Goal: Task Accomplishment & Management: Manage account settings

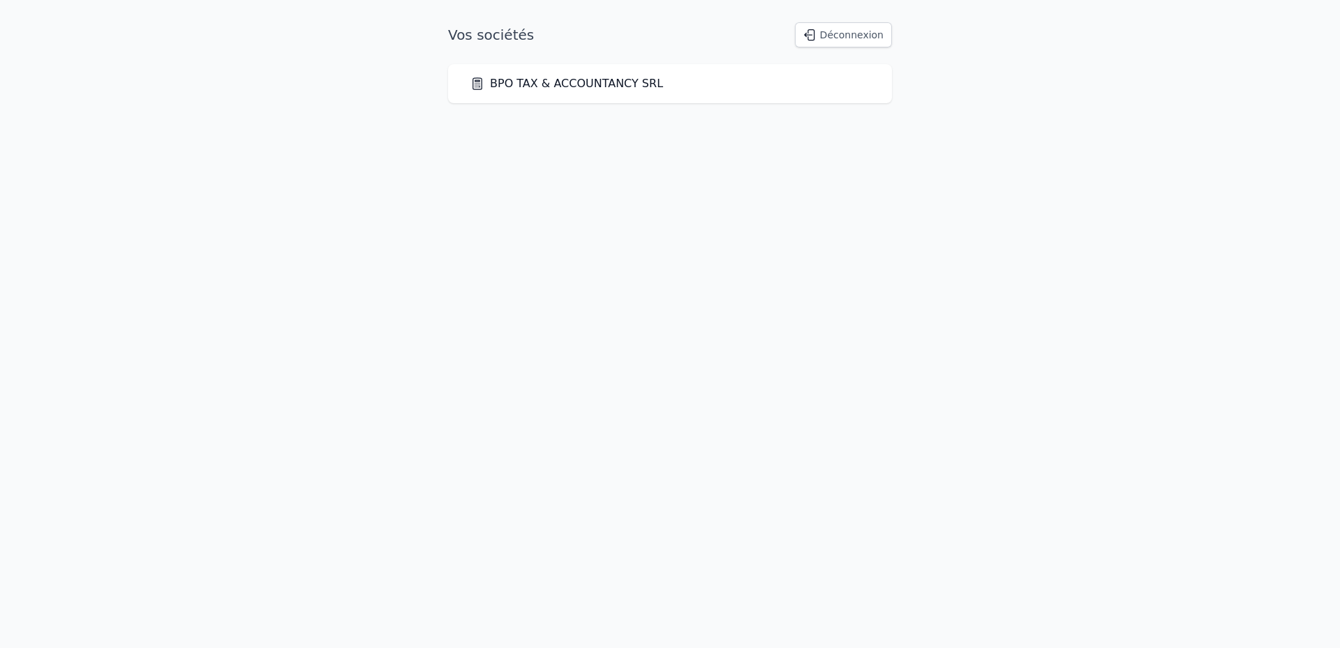
click at [569, 86] on link "BPO TAX & ACCOUNTANCY SRL" at bounding box center [566, 83] width 193 height 17
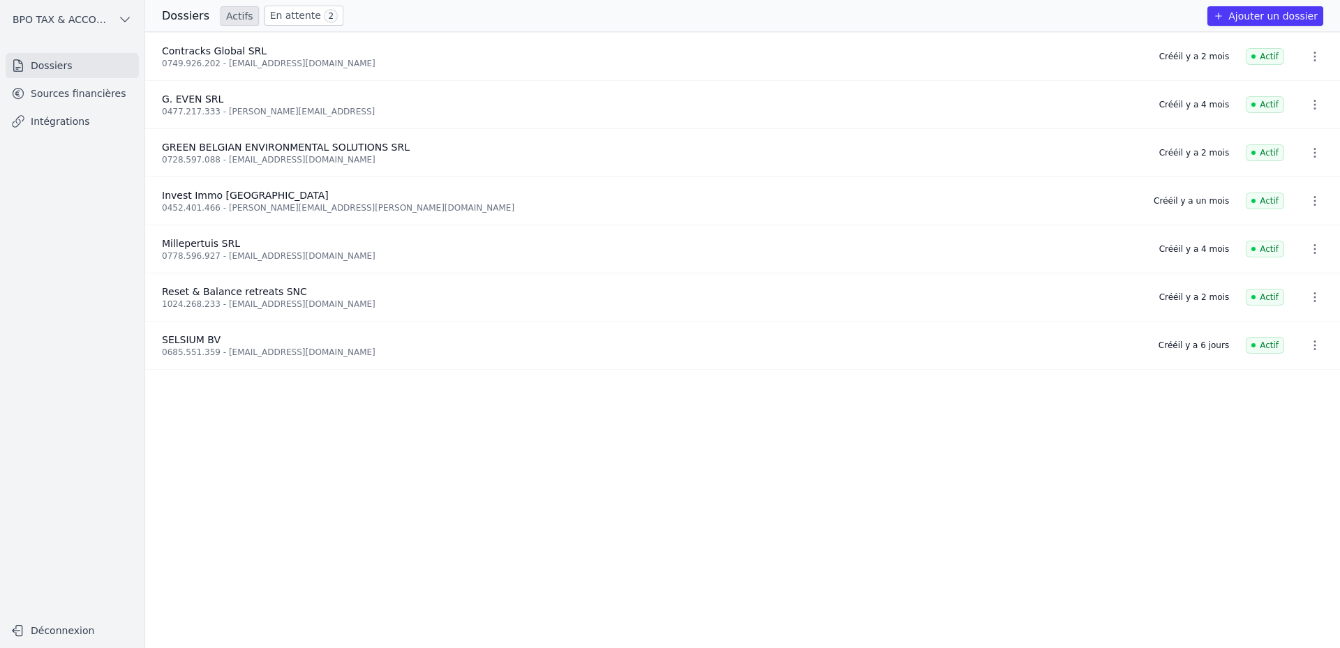
click at [88, 94] on link "Sources financières" at bounding box center [72, 93] width 133 height 25
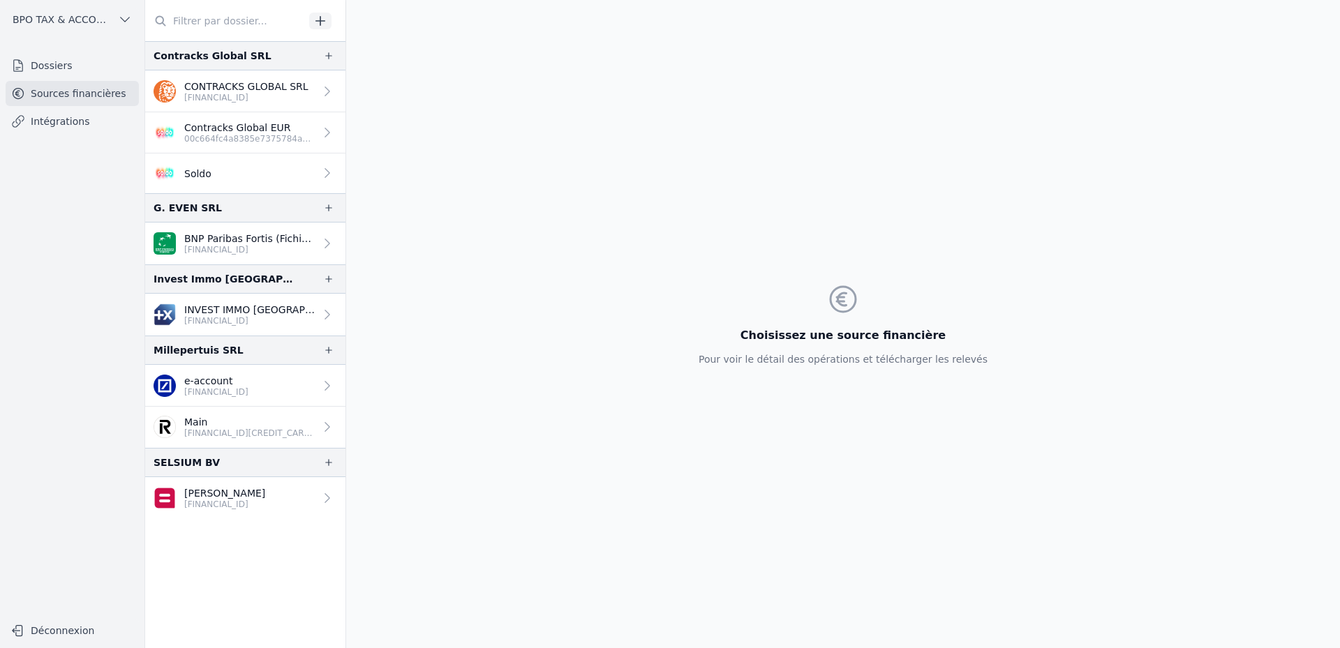
click at [324, 170] on icon at bounding box center [326, 173] width 5 height 10
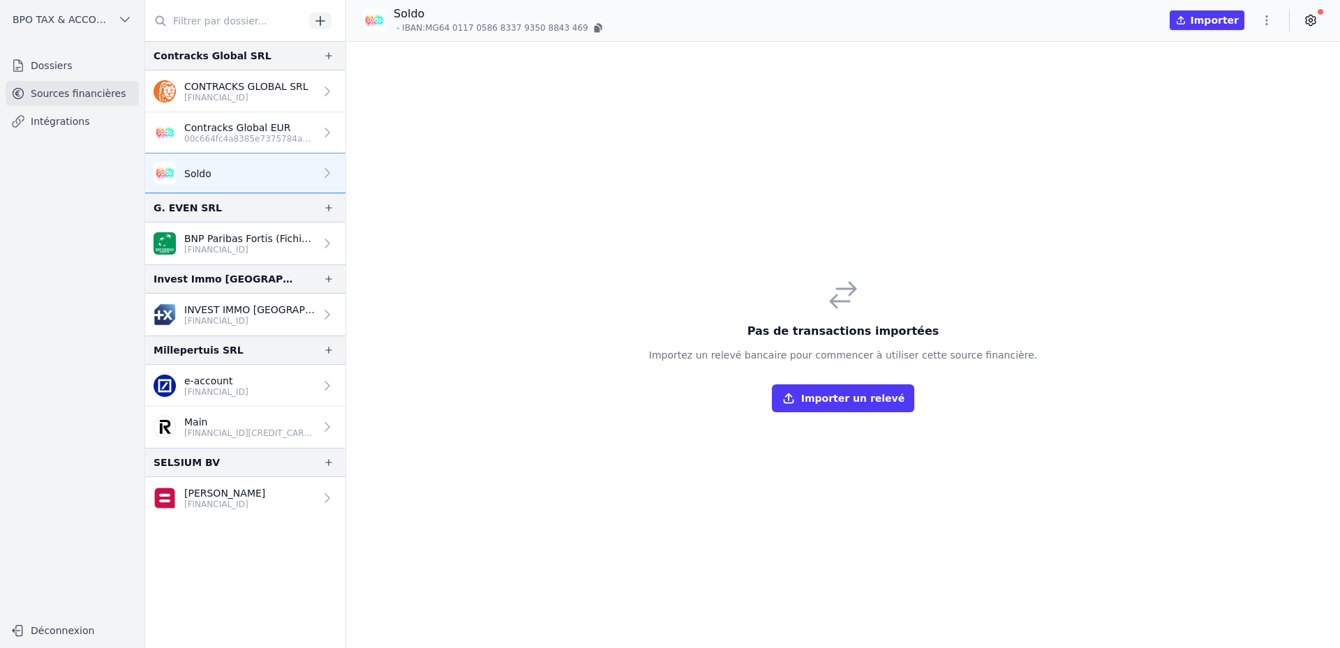
click at [236, 502] on p "[FINANCIAL_ID]" at bounding box center [224, 504] width 81 height 11
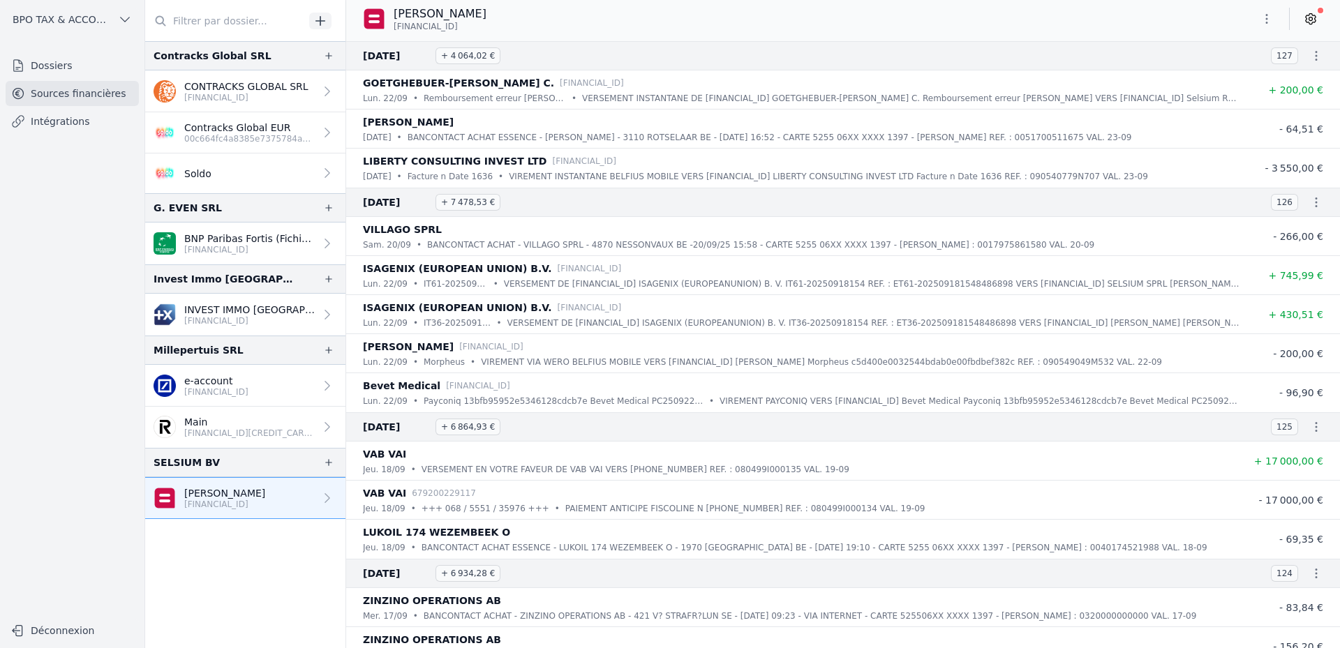
click at [1309, 54] on icon "button" at bounding box center [1316, 56] width 14 height 14
click at [1129, 60] on div at bounding box center [670, 324] width 1340 height 648
click at [1310, 15] on icon at bounding box center [1310, 19] width 14 height 14
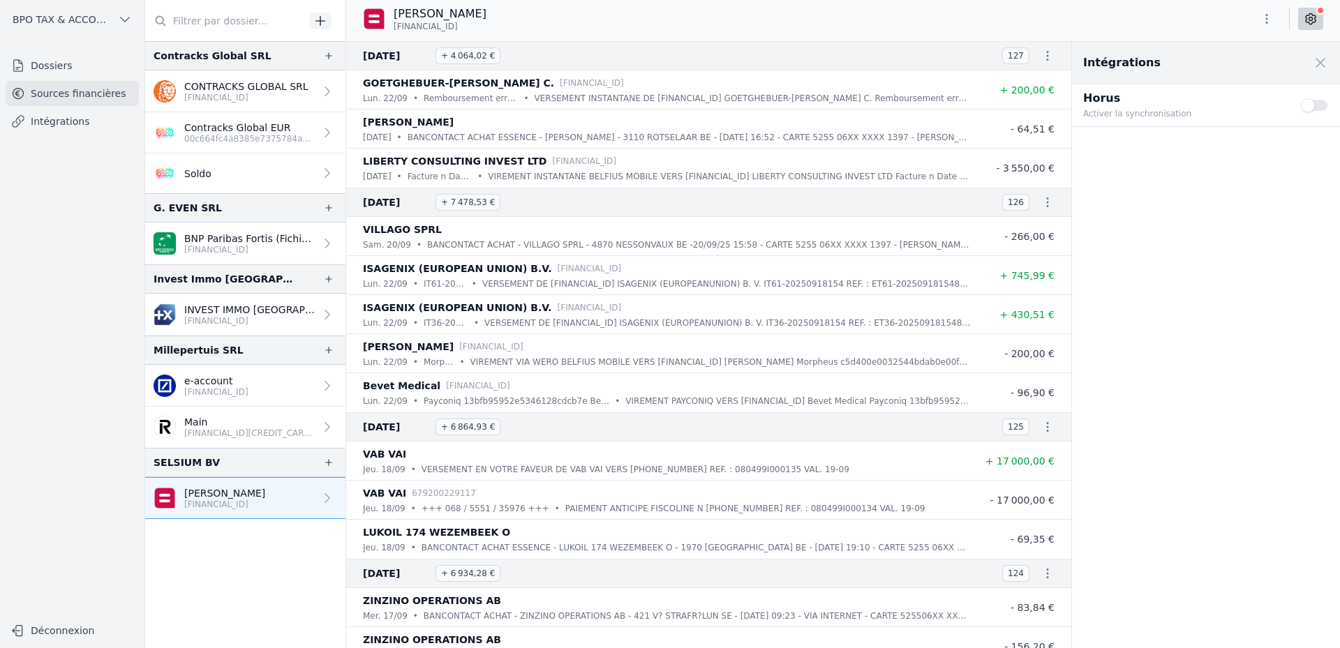
click at [1308, 105] on button "Use setting" at bounding box center [1314, 105] width 28 height 14
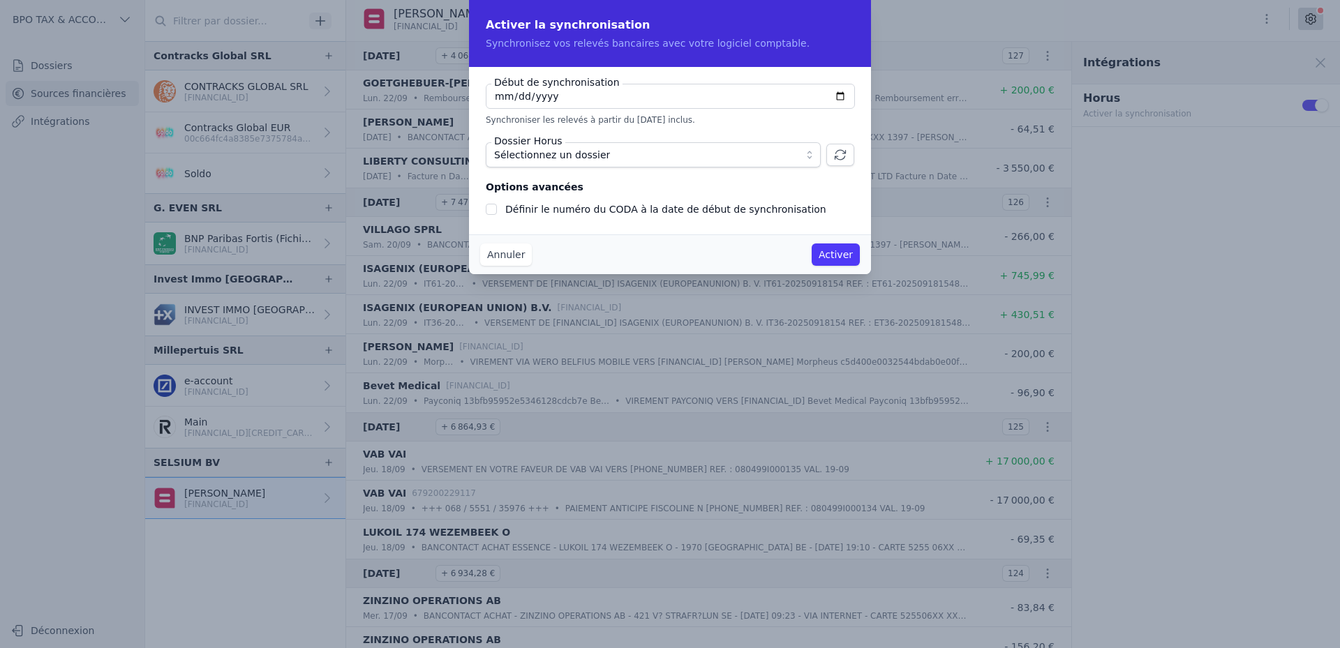
click at [497, 254] on button "Annuler" at bounding box center [506, 254] width 52 height 22
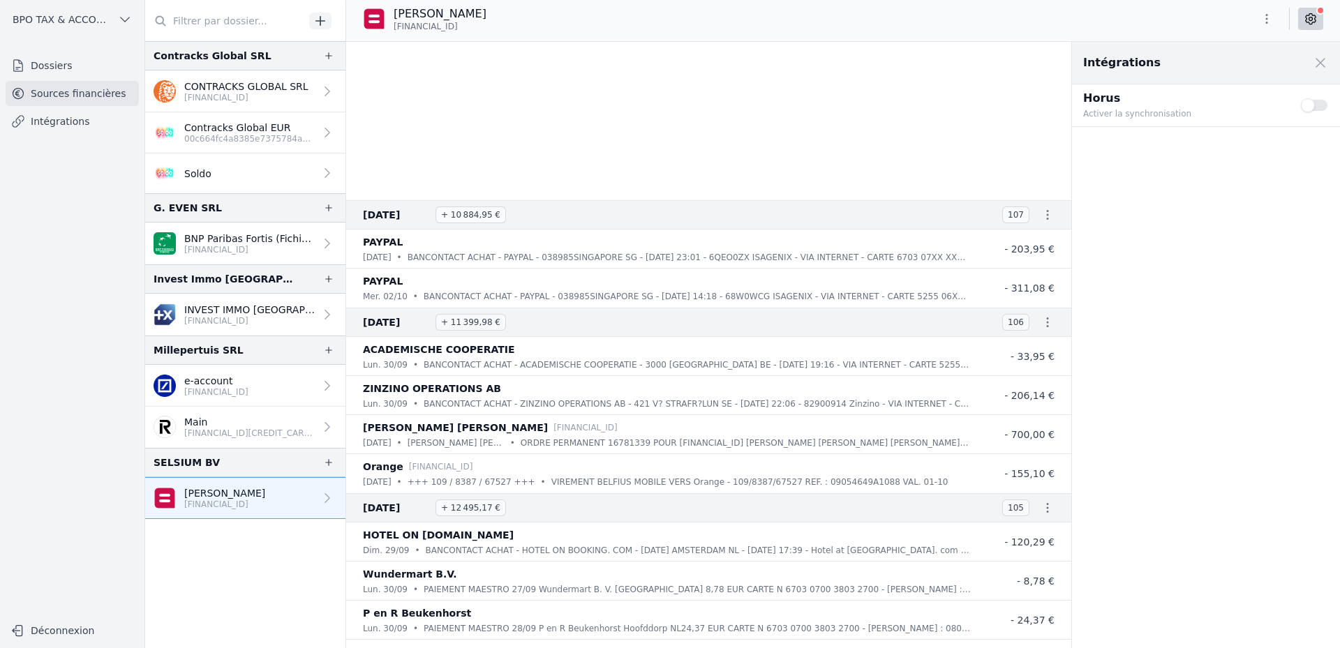
scroll to position [26651, 0]
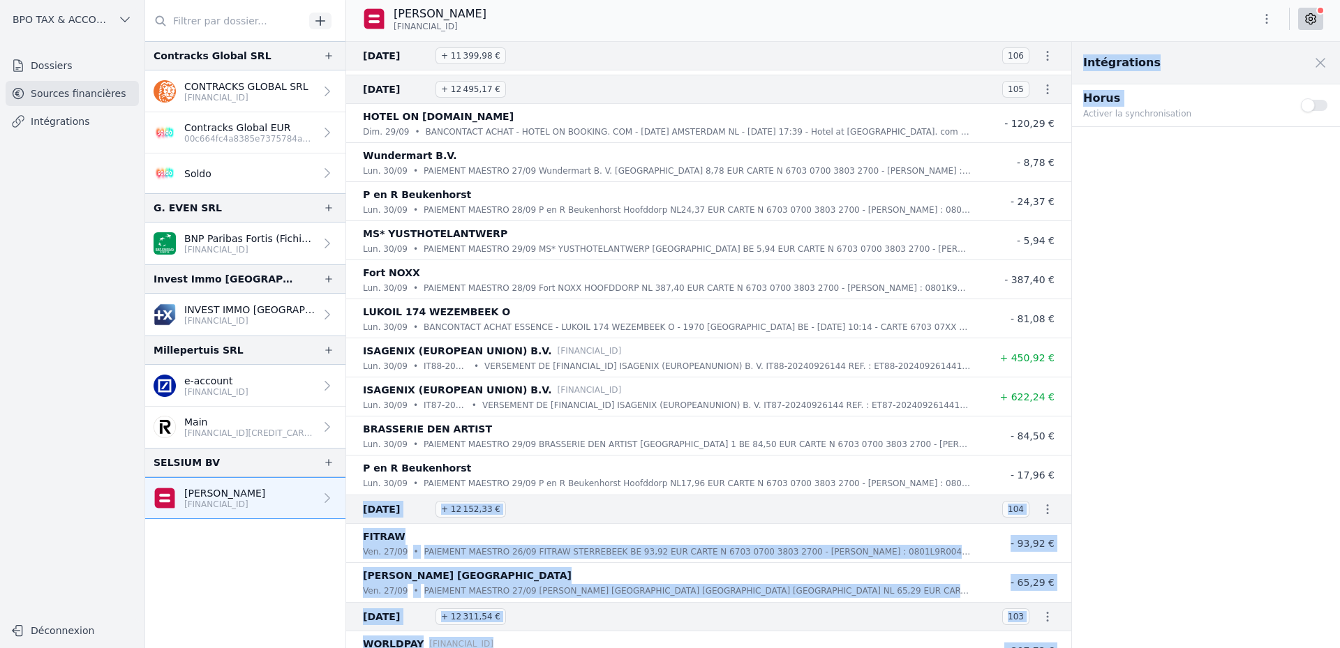
drag, startPoint x: 1062, startPoint y: 485, endPoint x: 1073, endPoint y: 531, distance: 47.4
click at [1073, 531] on div "And 170 items before [DATE] + 10 884,95 € 107 [GEOGRAPHIC_DATA] [DATE] • BANCON…" at bounding box center [842, 345] width 993 height 606
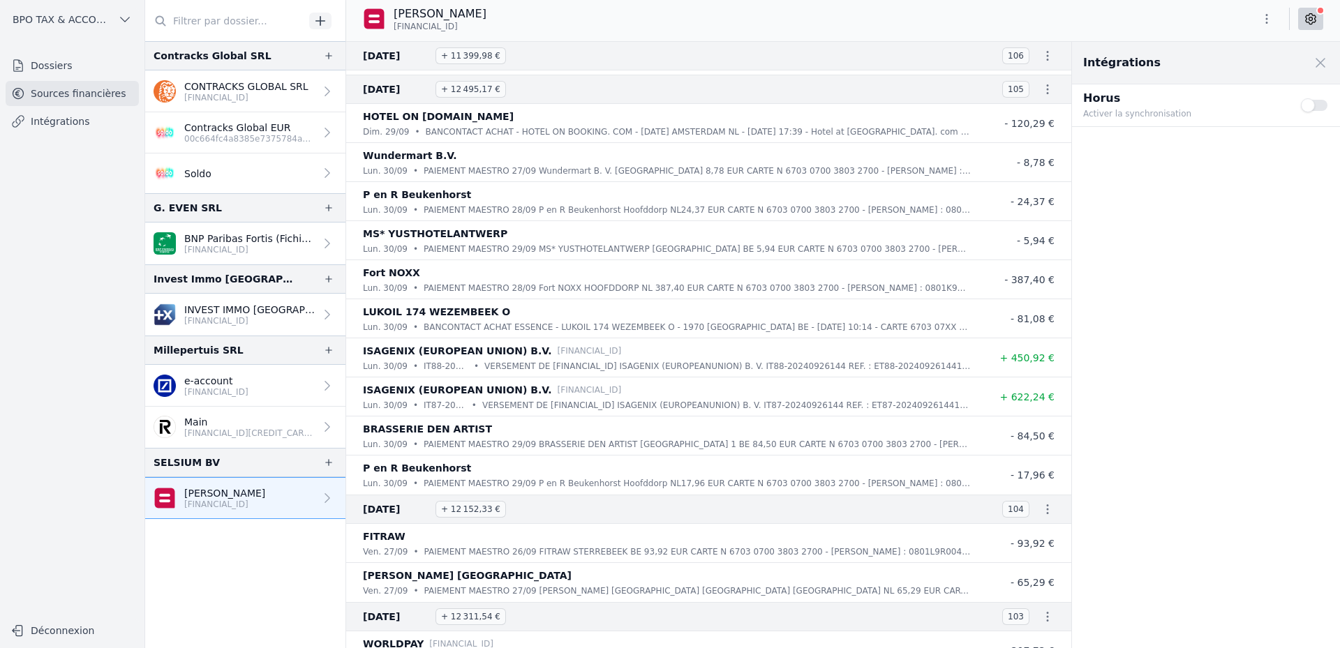
click at [963, 476] on div "P en R Beukenhorst" at bounding box center [667, 468] width 608 height 17
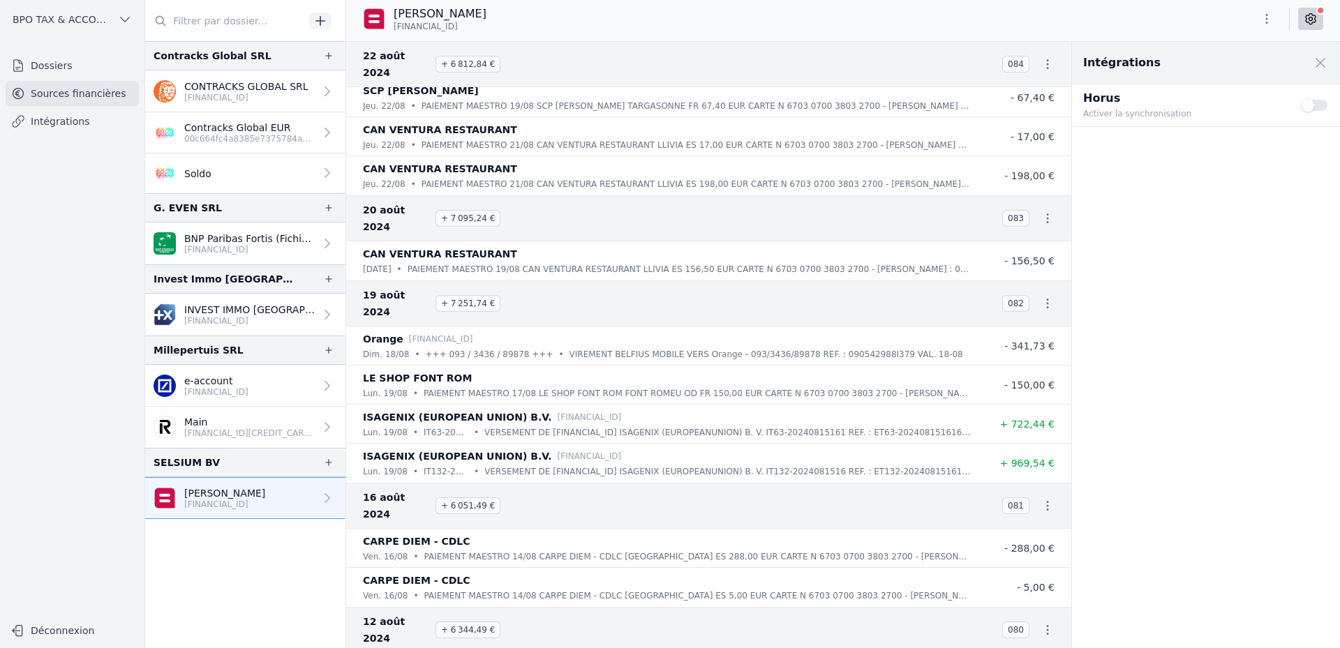
scroll to position [28464, 0]
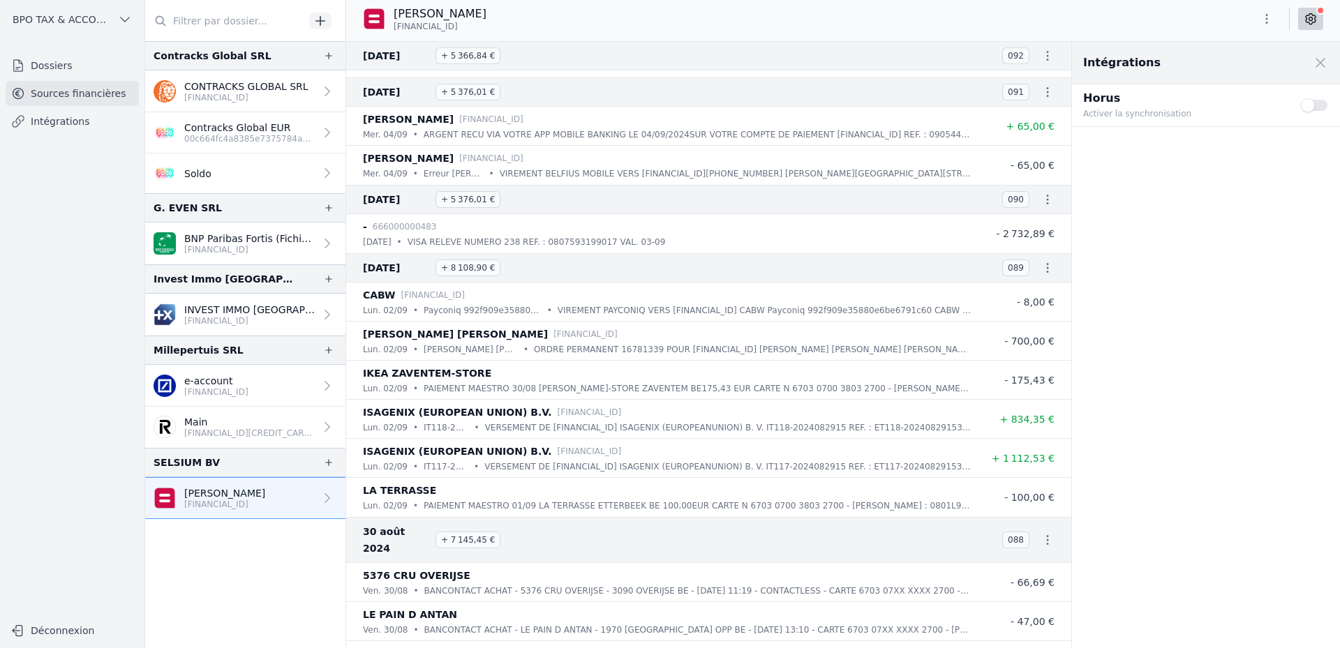
click at [548, 346] on p "ORDRE PERMANENT 16781339 POUR [FINANCIAL_ID] [PERSON_NAME] [PERSON_NAME] [PERSO…" at bounding box center [752, 350] width 437 height 14
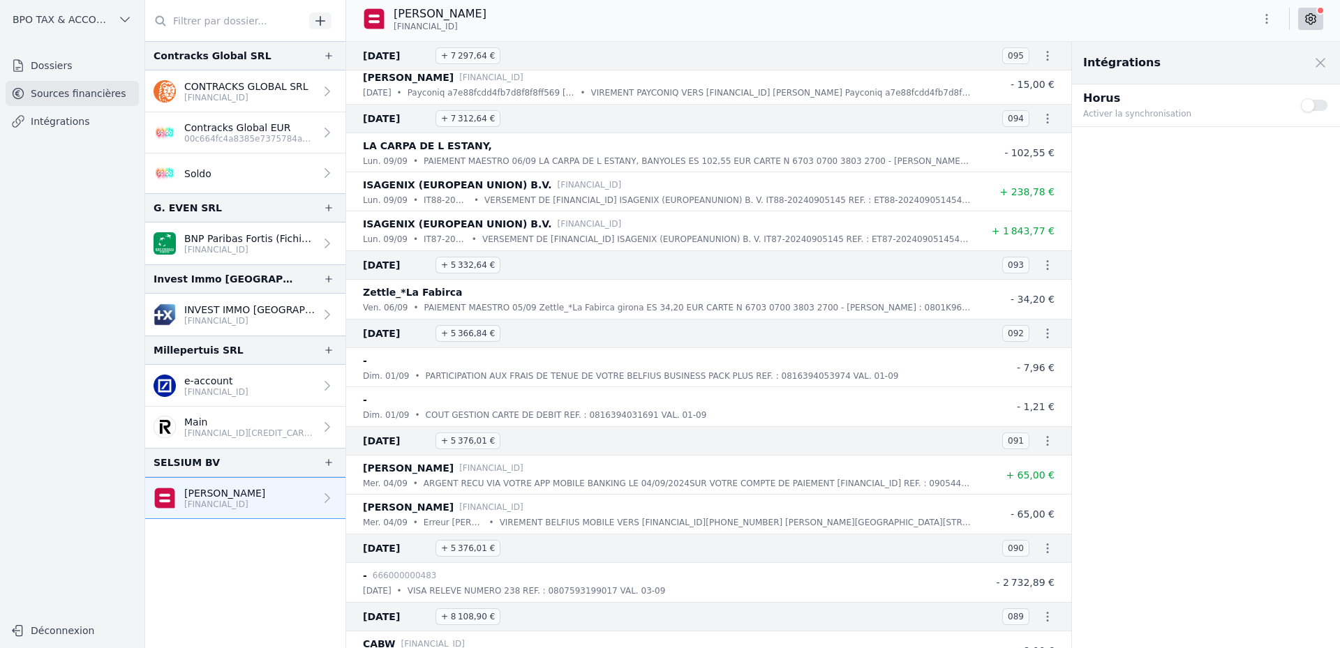
scroll to position [28046, 0]
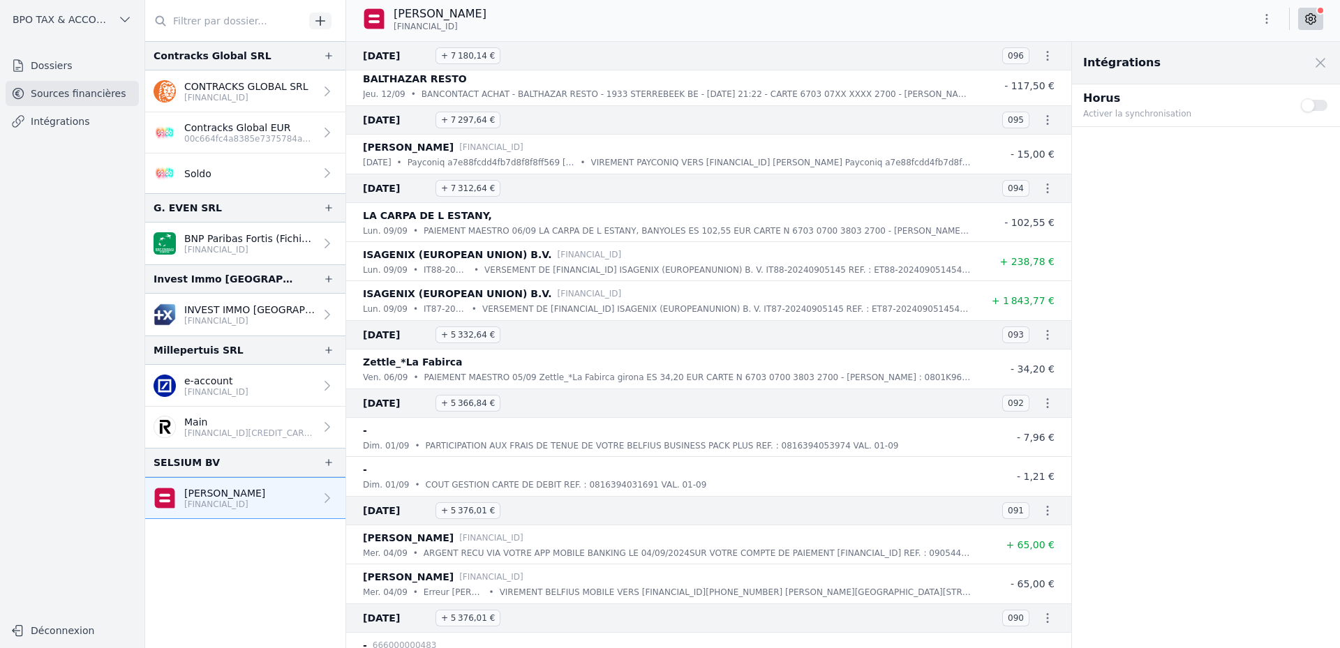
click at [1310, 104] on button "Use setting" at bounding box center [1314, 105] width 28 height 14
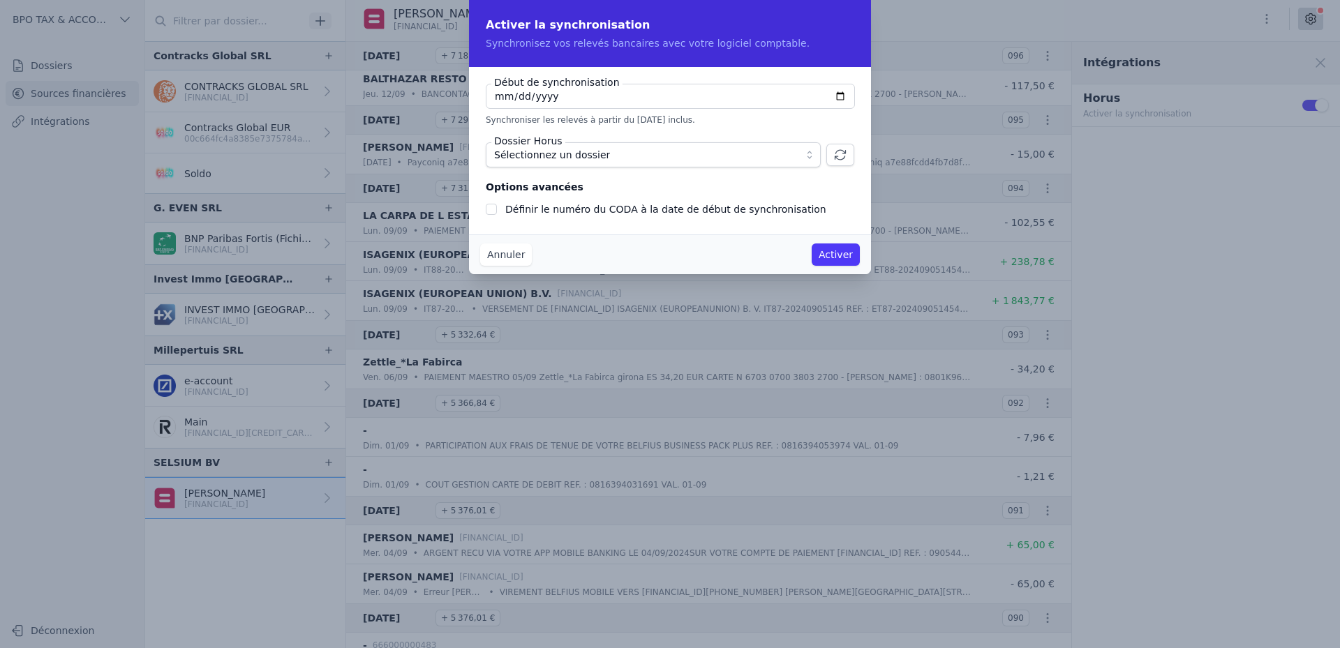
type input "[DATE]"
checkbox input "false"
click at [553, 94] on input "[DATE]" at bounding box center [670, 96] width 369 height 25
click at [547, 90] on input "[DATE]" at bounding box center [670, 96] width 369 height 25
type input "[DATE]"
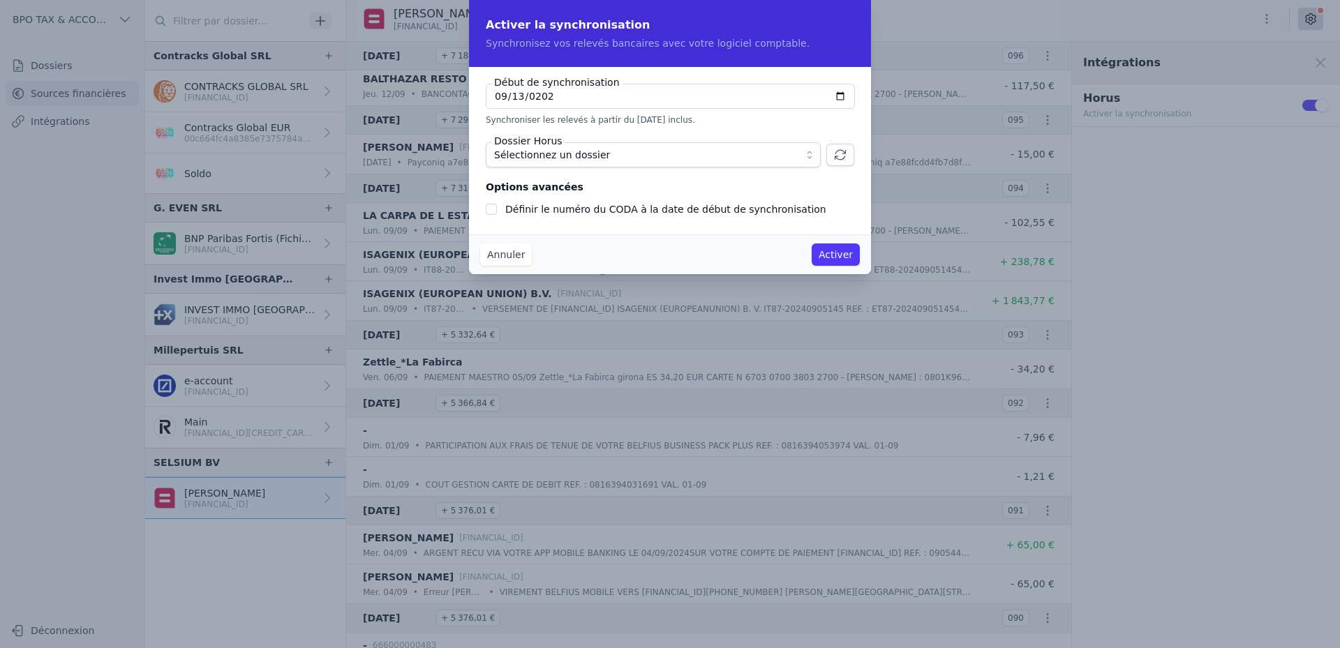
click at [807, 153] on button "Sélectionnez un dossier" at bounding box center [653, 154] width 335 height 25
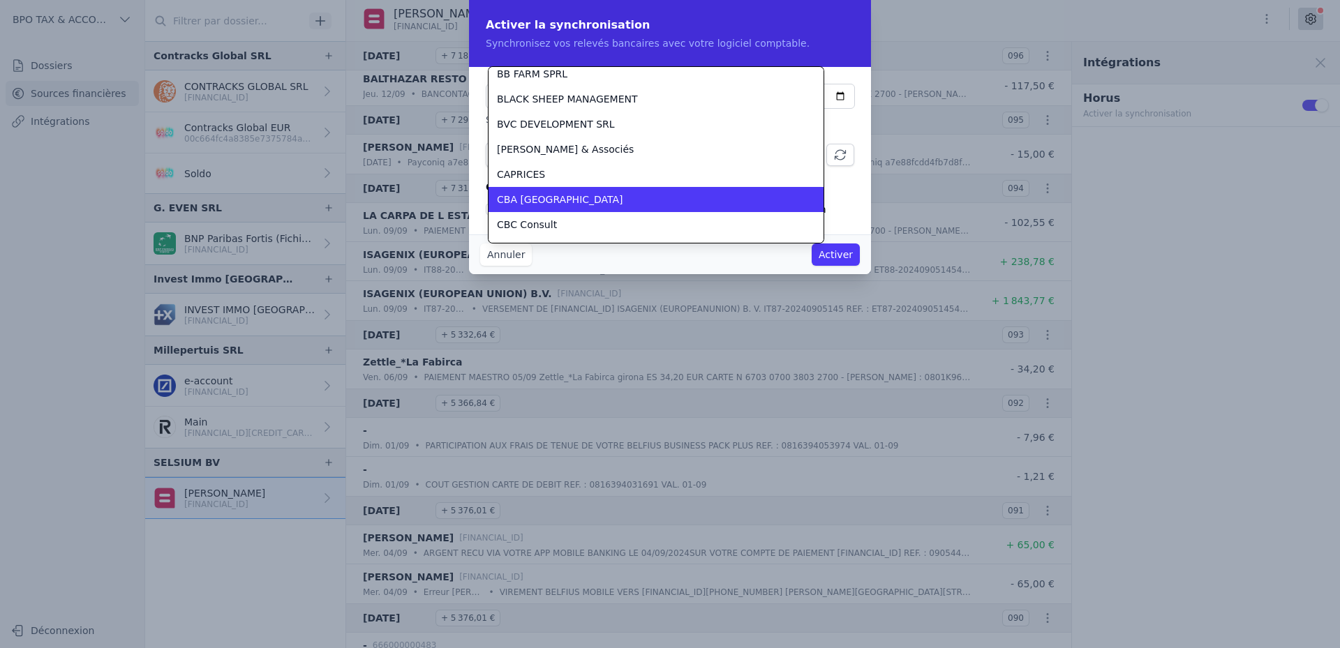
scroll to position [3566, 0]
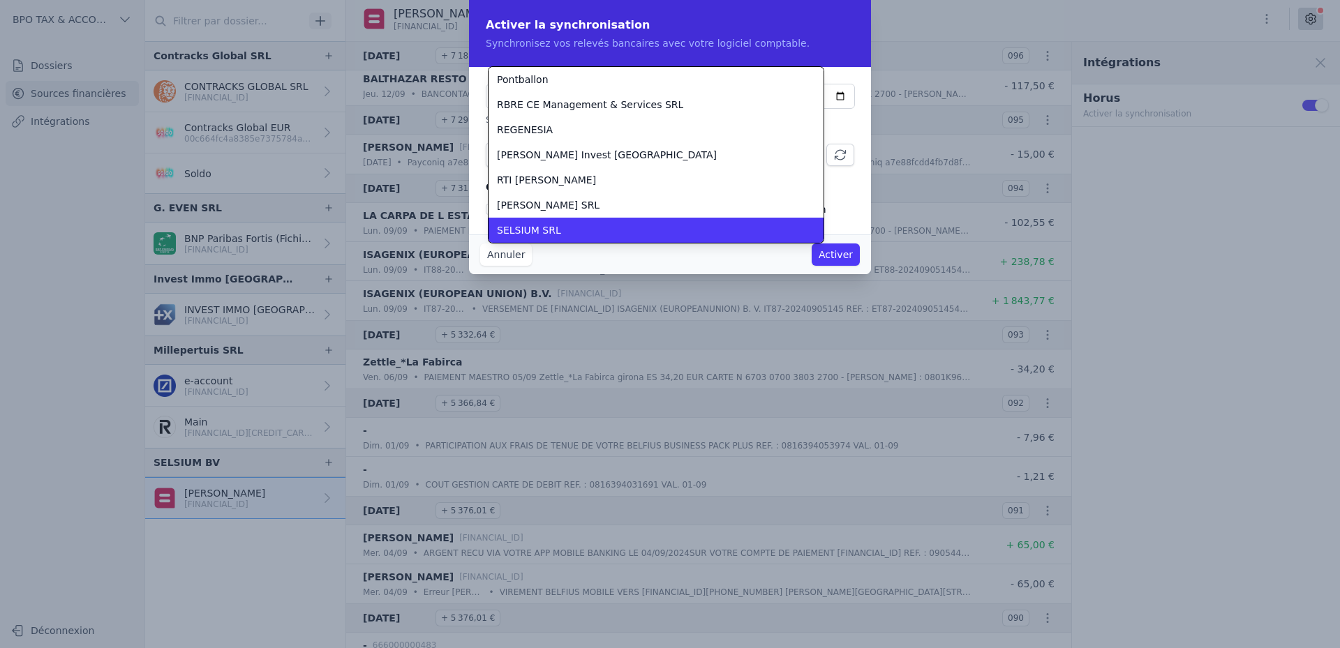
click at [576, 225] on div "SELSIUM SRL" at bounding box center [647, 230] width 301 height 14
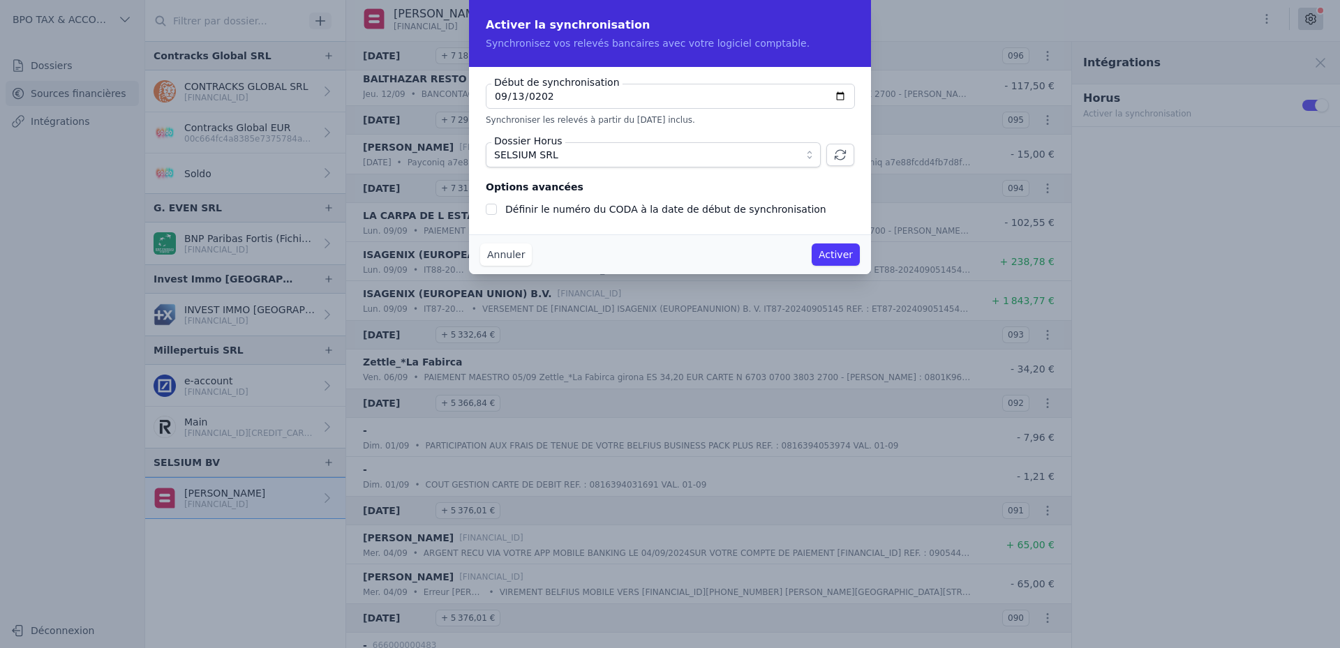
click at [827, 253] on button "Activer" at bounding box center [835, 254] width 48 height 22
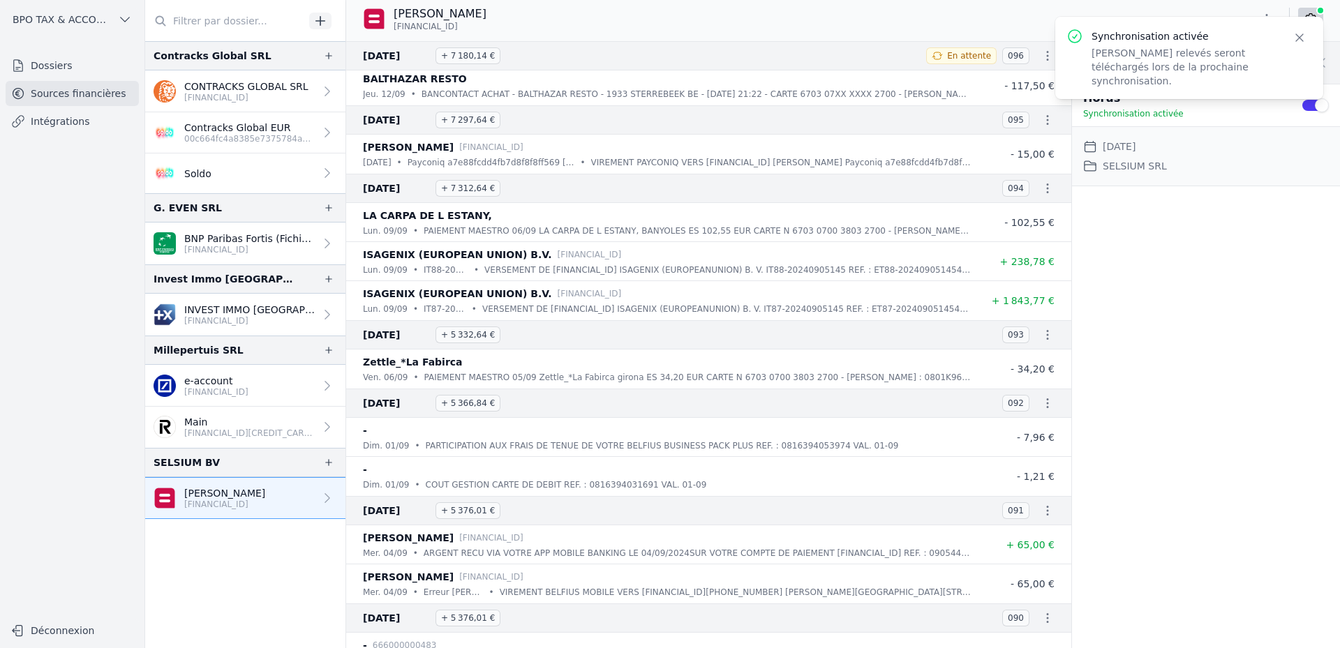
click at [1211, 287] on div "Intégrations Close panel Horus Synchronisation activée Use setting Date de débu…" at bounding box center [1206, 345] width 268 height 606
click at [452, 95] on p "BANCONTACT ACHAT - BALTHAZAR RESTO - 1933 STERREBEEK BE - [DATE] 21:22 - CARTE …" at bounding box center [695, 94] width 549 height 14
click at [722, 156] on p "VIREMENT PAYCONIQ VERS [FINANCIAL_ID] [PERSON_NAME] Payconiq a7e88fcdd4fb7d8f8f…" at bounding box center [781, 163] width 380 height 14
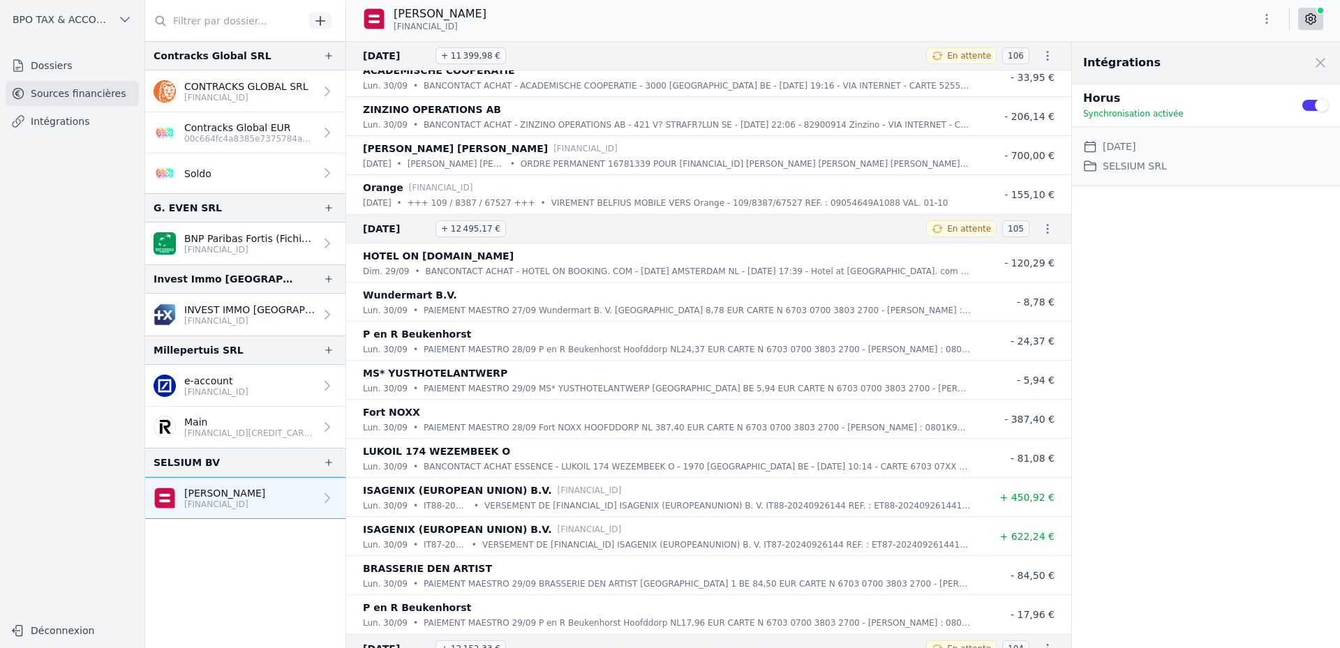
scroll to position [26302, 0]
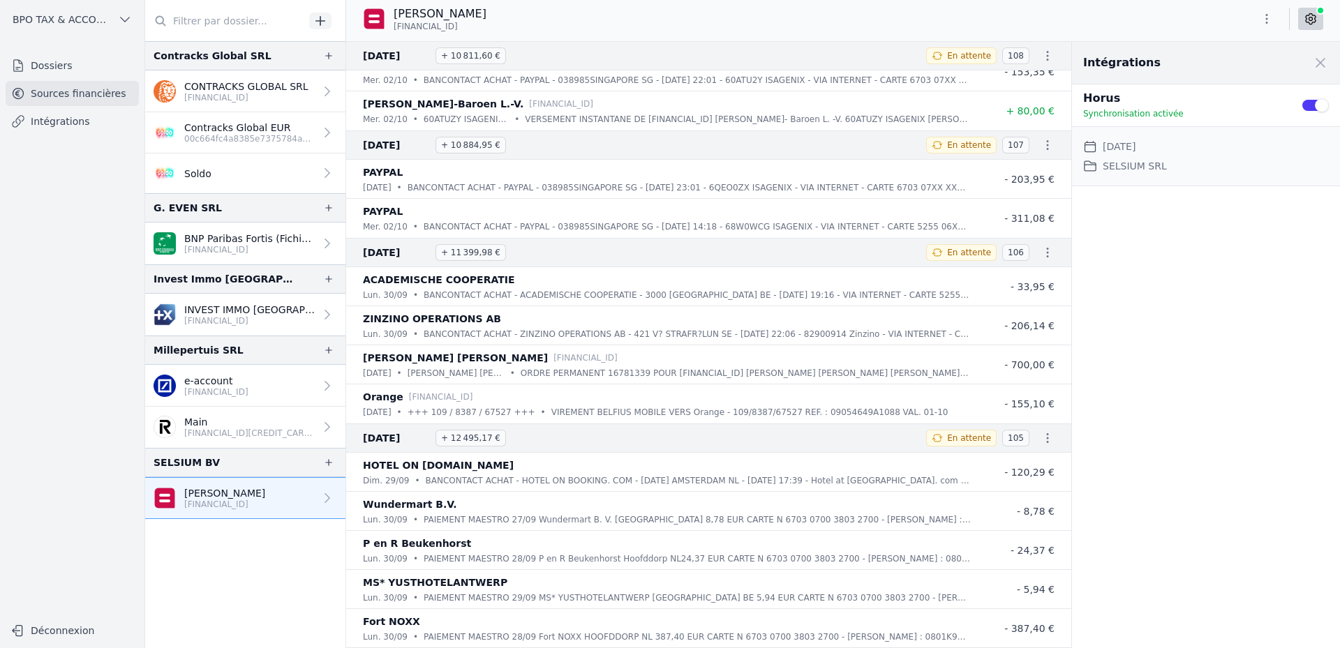
click at [1046, 439] on icon "button" at bounding box center [1047, 438] width 2 height 10
